Goal: Transaction & Acquisition: Subscribe to service/newsletter

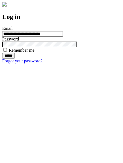
type input "**********"
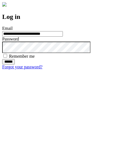
click at [15, 65] on input "******" at bounding box center [8, 61] width 13 height 5
